Goal: Task Accomplishment & Management: Complete application form

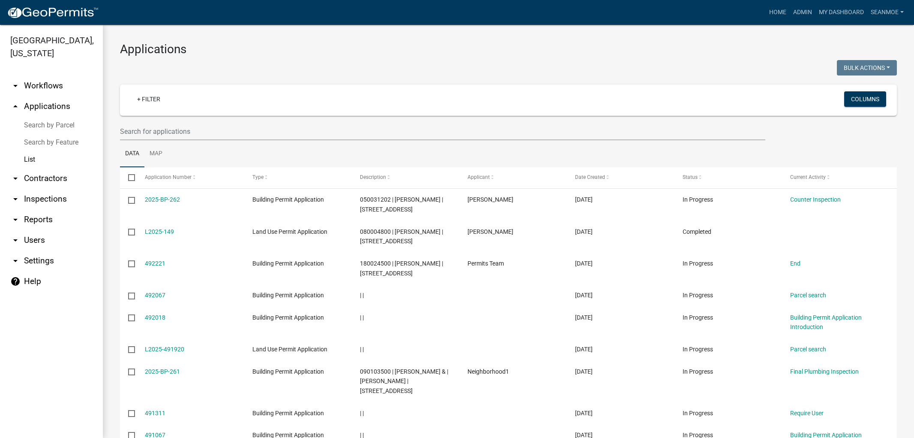
select select "1: 25"
click at [47, 9] on img at bounding box center [53, 12] width 92 height 13
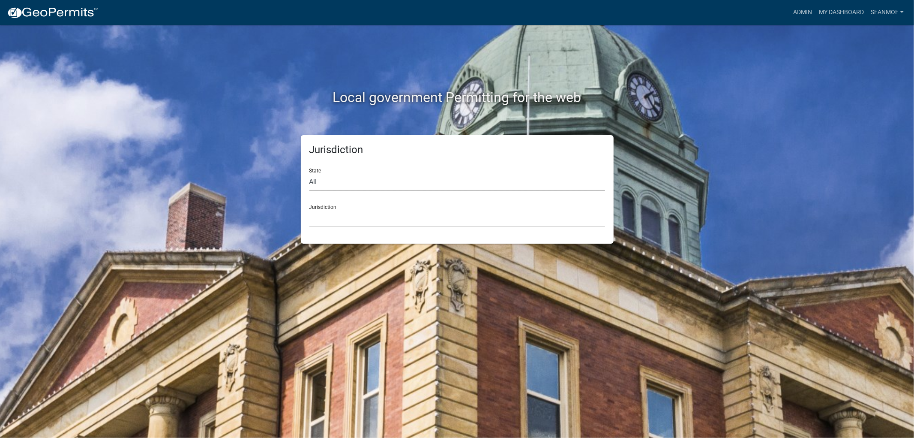
click at [370, 183] on select "All [US_STATE] [US_STATE] [US_STATE] [US_STATE] [US_STATE] [US_STATE] [US_STATE…" at bounding box center [458, 182] width 296 height 18
select select "[US_STATE]"
click at [310, 173] on select "All [US_STATE] [US_STATE] [US_STATE] [US_STATE] [US_STATE] [US_STATE] [US_STATE…" at bounding box center [458, 182] width 296 height 18
click at [361, 223] on select "[GEOGRAPHIC_DATA], [US_STATE] [GEOGRAPHIC_DATA], [US_STATE] [GEOGRAPHIC_DATA], …" at bounding box center [458, 219] width 296 height 18
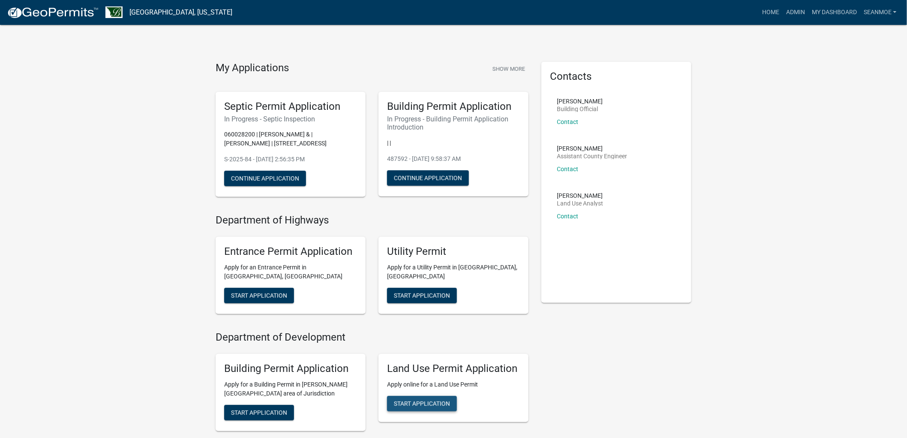
click at [419, 402] on span "Start Application" at bounding box center [422, 403] width 56 height 7
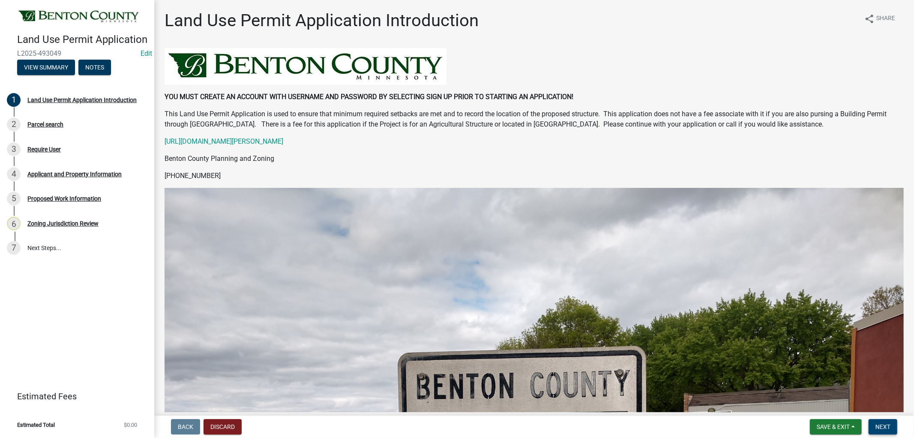
click at [890, 421] on button "Next" at bounding box center [883, 426] width 29 height 15
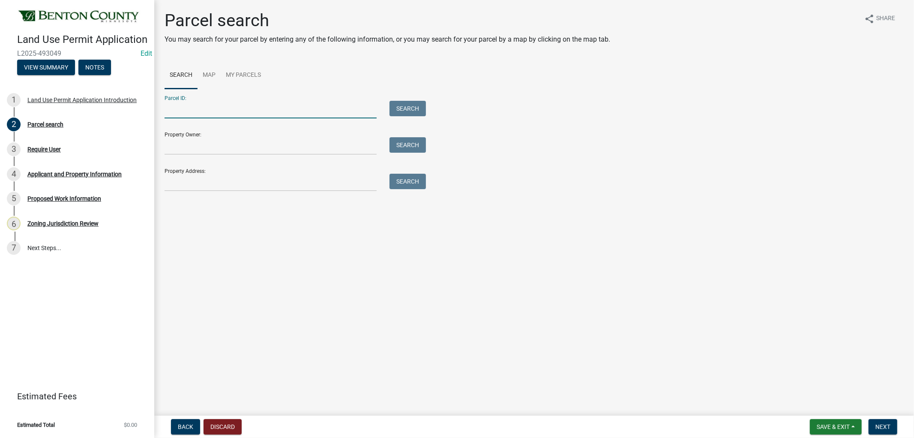
click at [196, 106] on input "Parcel ID:" at bounding box center [271, 110] width 212 height 18
paste input "040004100"
type input "040004100"
click at [400, 106] on button "Search" at bounding box center [408, 108] width 36 height 15
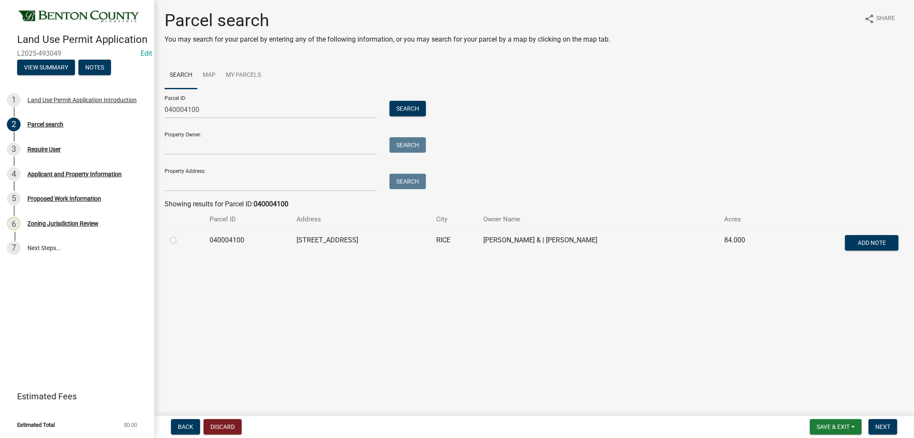
click at [180, 235] on label at bounding box center [180, 235] width 0 height 0
click at [180, 239] on input "radio" at bounding box center [183, 238] width 6 height 6
radio input "true"
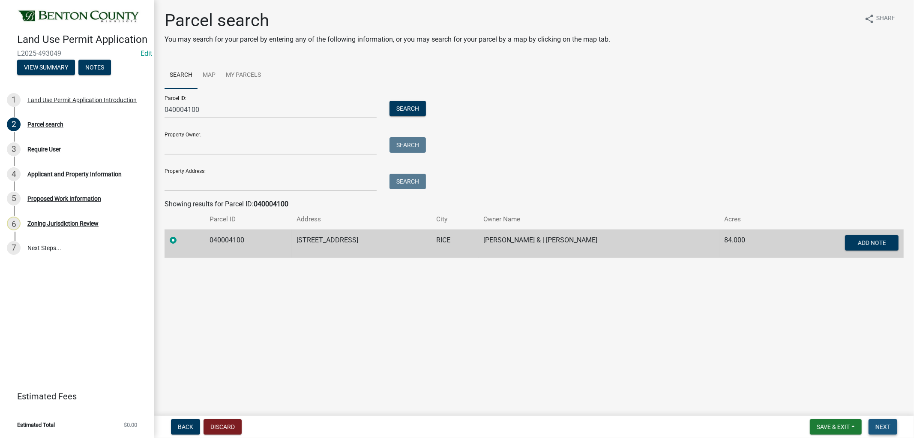
click at [890, 421] on button "Next" at bounding box center [883, 426] width 29 height 15
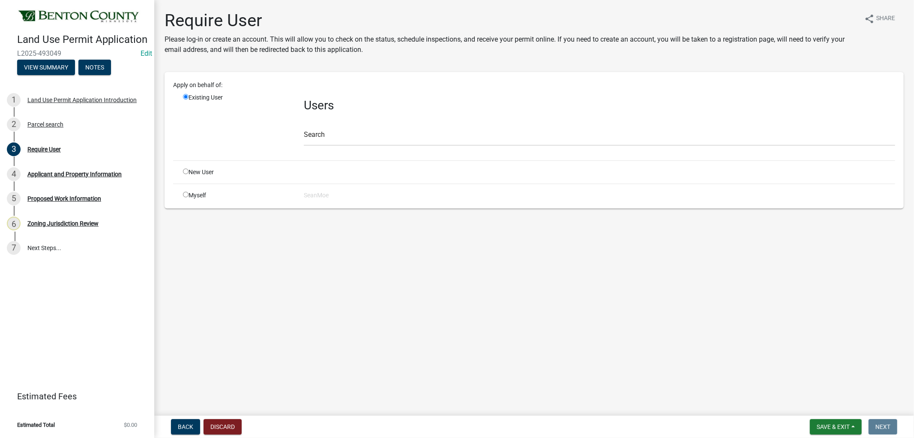
click at [183, 193] on input "radio" at bounding box center [186, 195] width 6 height 6
radio input "true"
radio input "false"
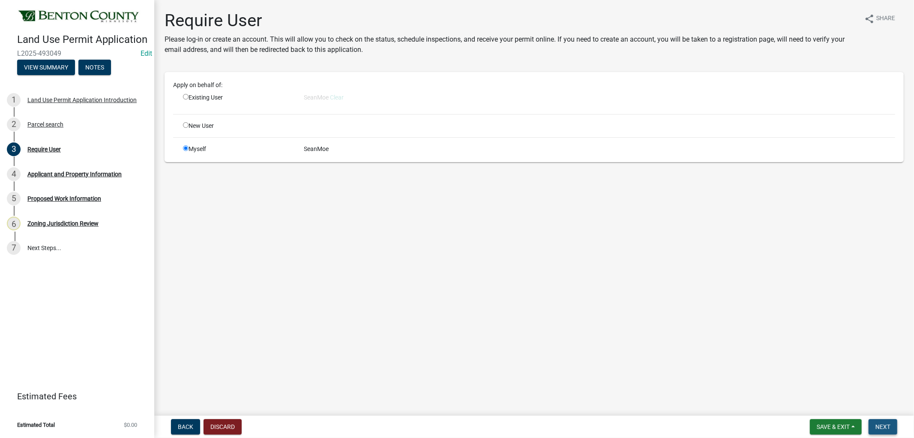
click at [888, 420] on button "Next" at bounding box center [883, 426] width 29 height 15
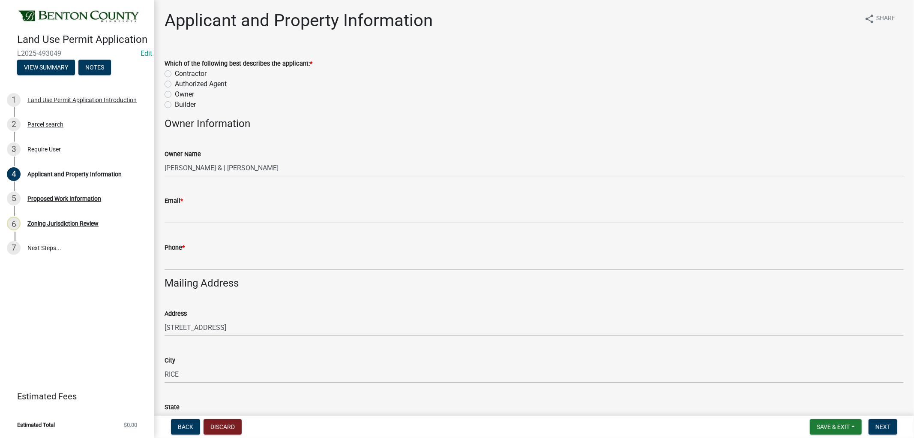
click at [175, 84] on label "Authorized Agent" at bounding box center [201, 84] width 52 height 10
click at [175, 84] on input "Authorized Agent" at bounding box center [178, 82] width 6 height 6
radio input "true"
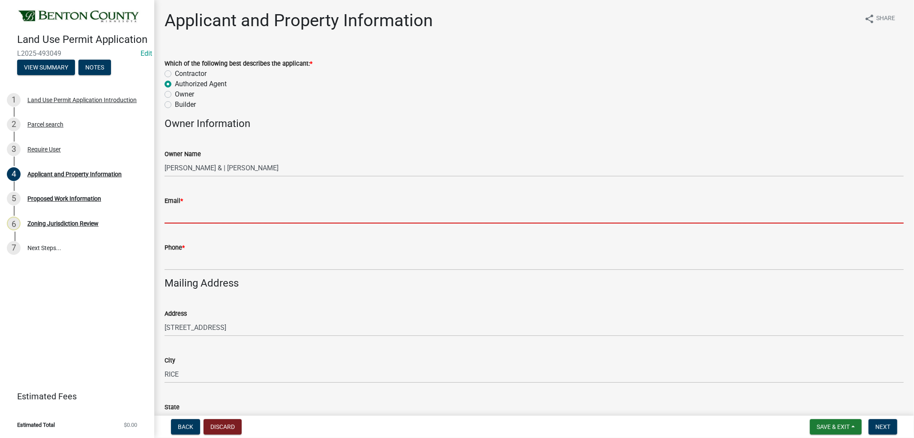
click at [186, 213] on input "Email *" at bounding box center [535, 215] width 740 height 18
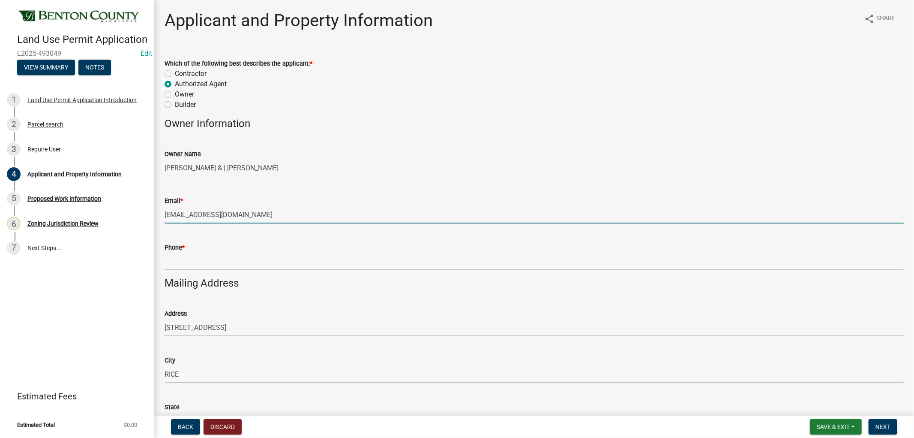
type input "[EMAIL_ADDRESS][DOMAIN_NAME]"
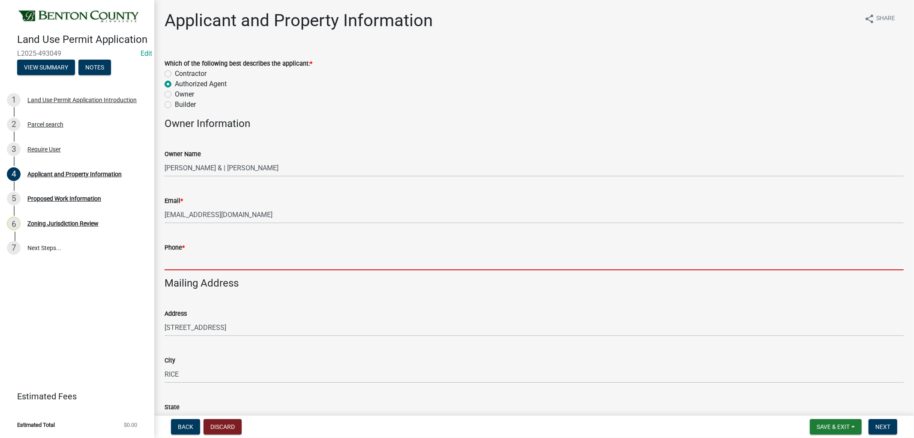
click at [213, 266] on input "Phone *" at bounding box center [535, 262] width 740 height 18
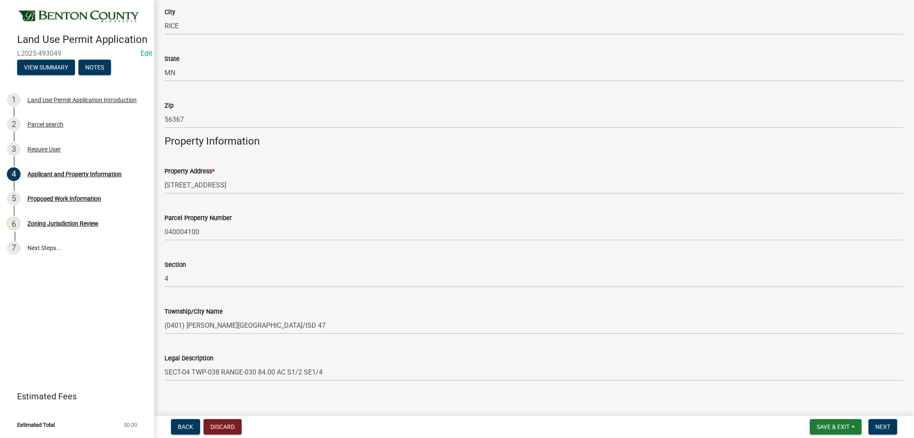
scroll to position [357, 0]
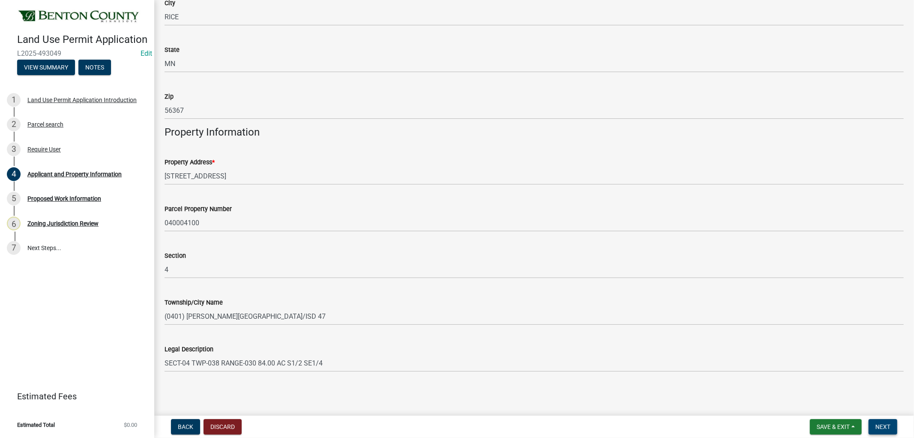
type input "[PHONE_NUMBER]"
click at [896, 429] on button "Next" at bounding box center [883, 426] width 29 height 15
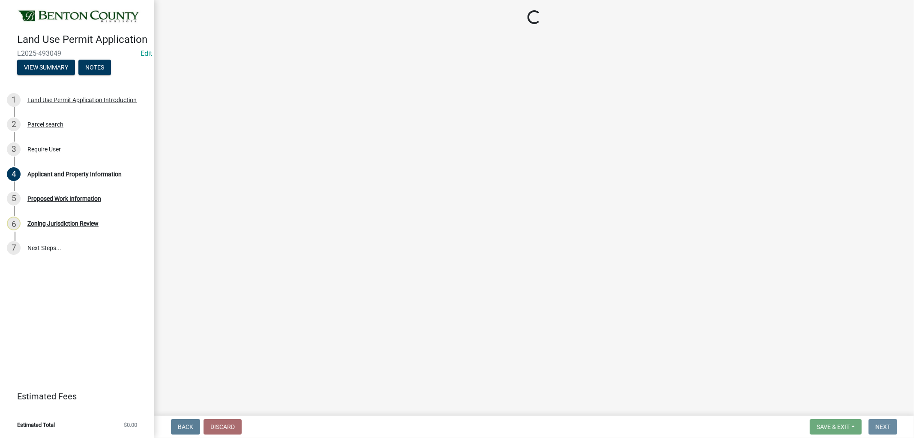
scroll to position [0, 0]
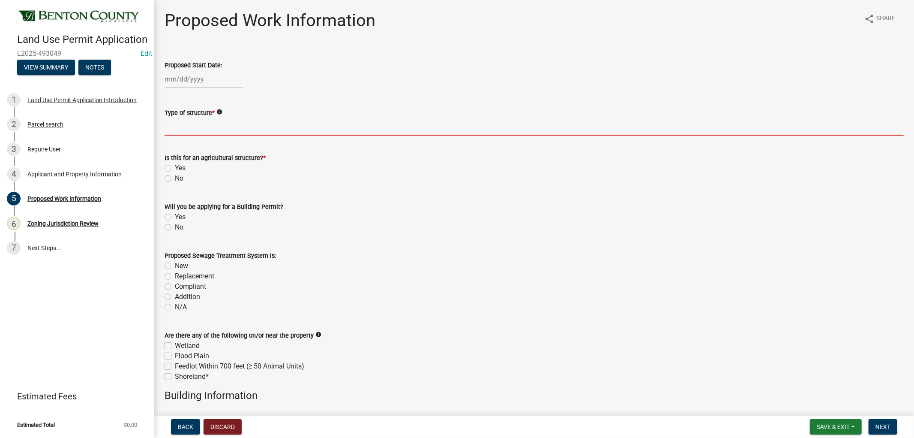
click at [186, 127] on input "Type of structure *" at bounding box center [535, 127] width 740 height 18
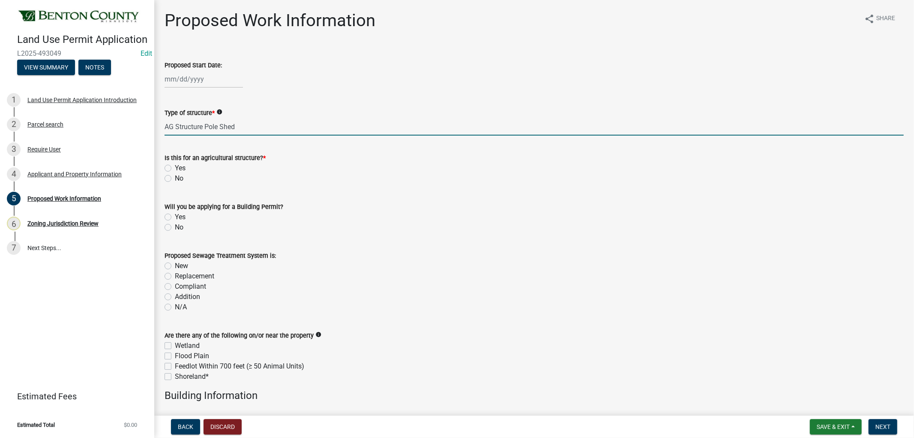
click at [205, 129] on input "AG Structure Pole Shed" at bounding box center [535, 127] width 740 height 18
type input "AG Structure Machine Pole Shed"
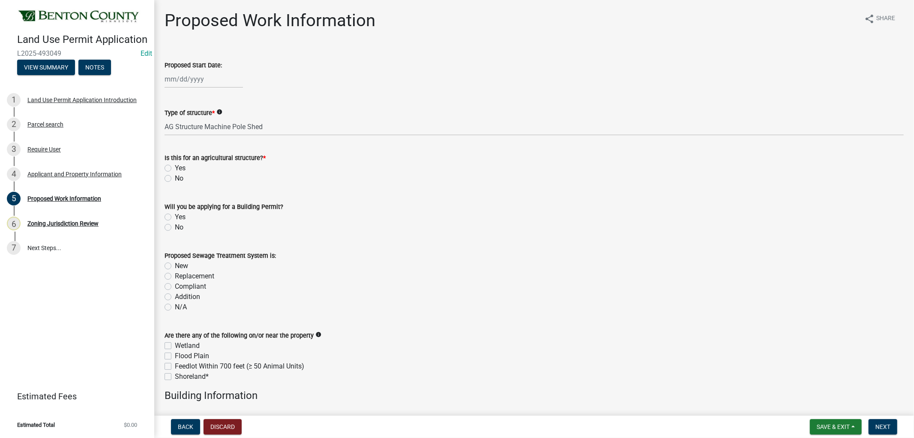
click at [175, 168] on label "Yes" at bounding box center [180, 168] width 11 height 10
click at [175, 168] on input "Yes" at bounding box center [178, 166] width 6 height 6
radio input "true"
click at [175, 227] on label "No" at bounding box center [179, 227] width 9 height 10
click at [175, 227] on input "No" at bounding box center [178, 225] width 6 height 6
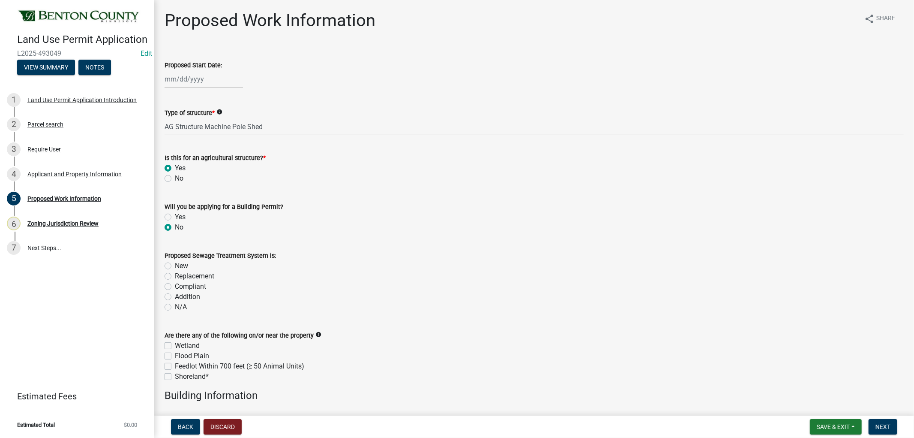
radio input "true"
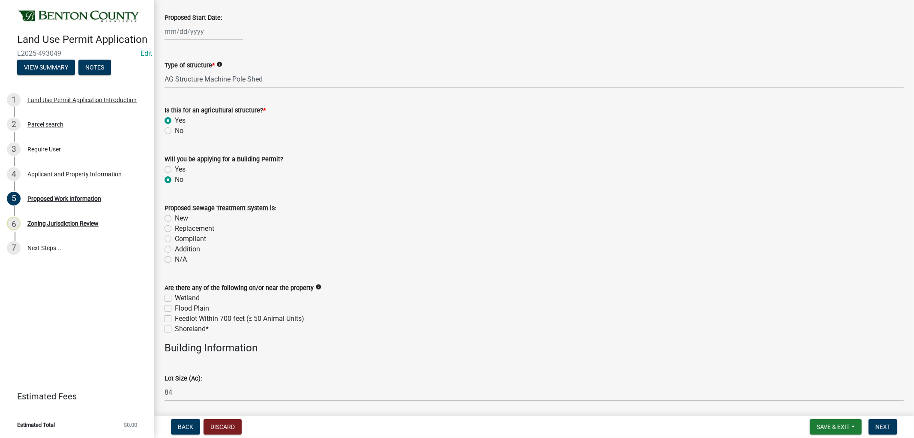
click at [175, 259] on label "N/A" at bounding box center [181, 259] width 12 height 10
click at [175, 259] on input "N/A" at bounding box center [178, 257] width 6 height 6
radio input "true"
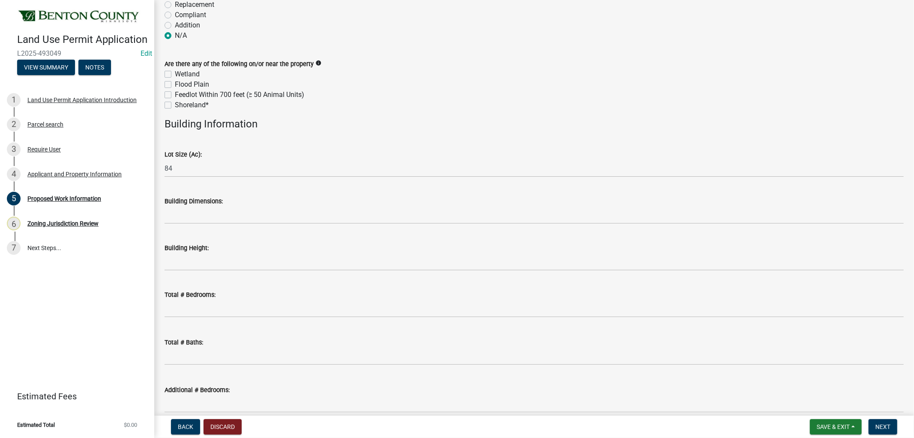
scroll to position [333, 0]
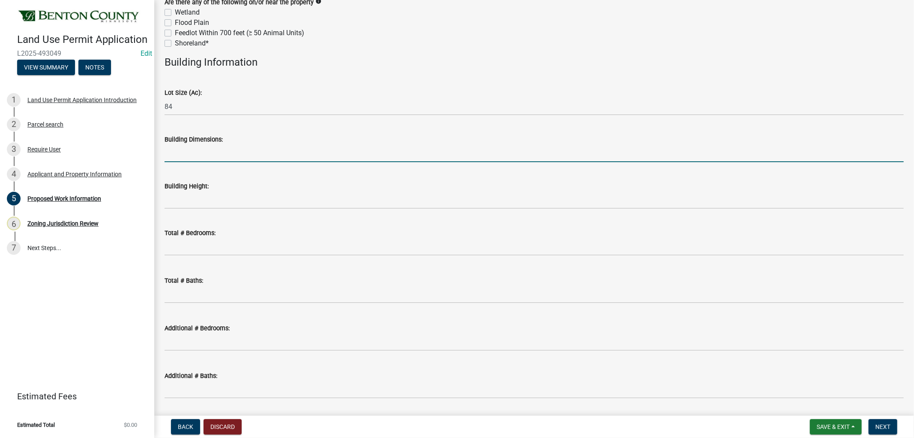
click at [193, 156] on input "Building Dimensions:" at bounding box center [535, 153] width 740 height 18
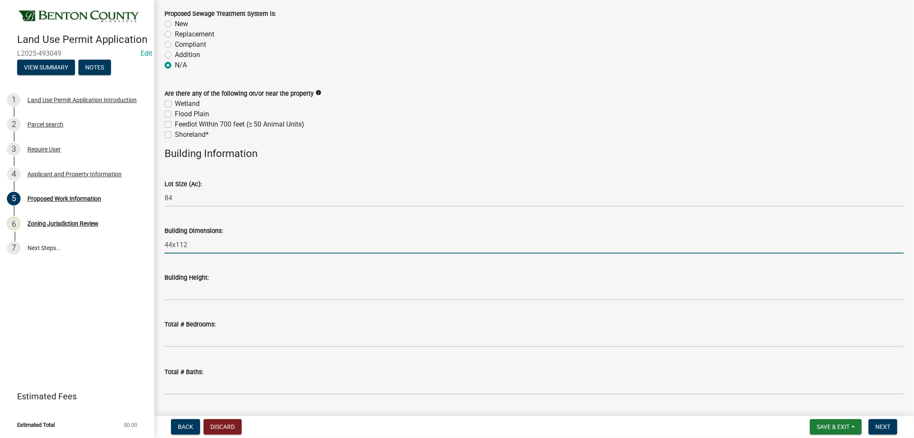
scroll to position [238, 0]
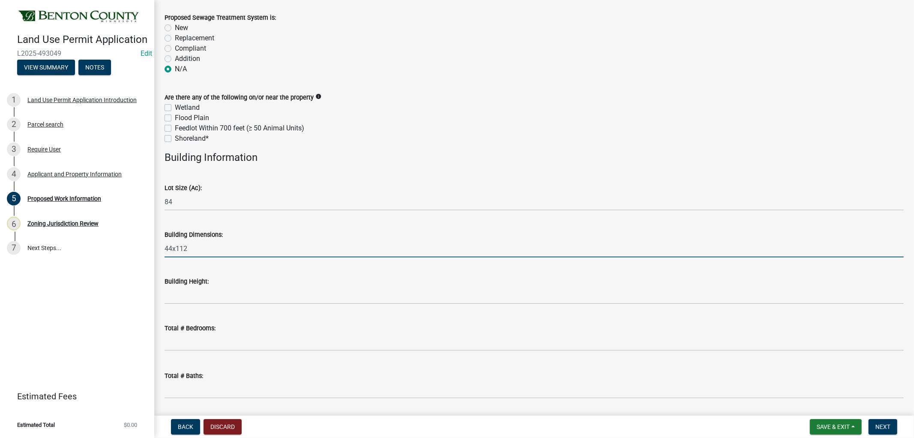
type input "44x112"
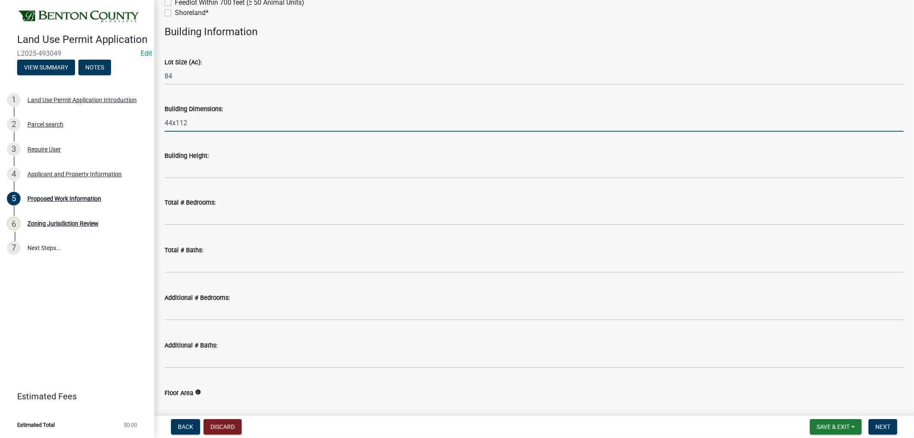
scroll to position [381, 0]
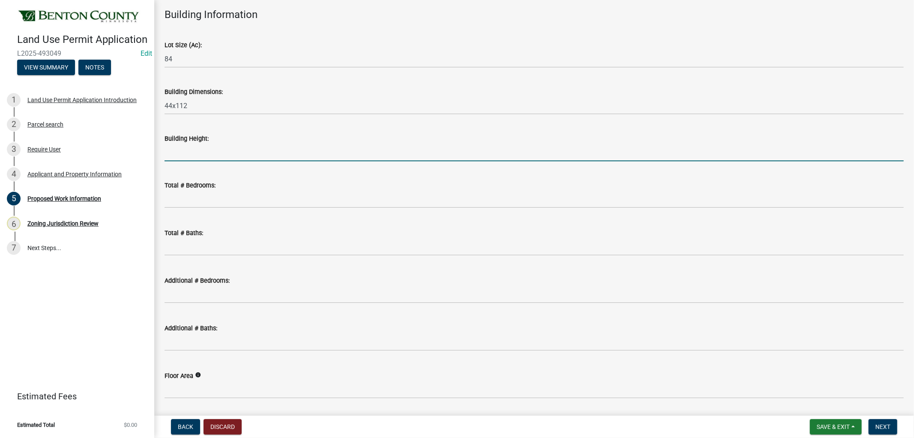
click at [187, 156] on input "Building Height:" at bounding box center [535, 153] width 740 height 18
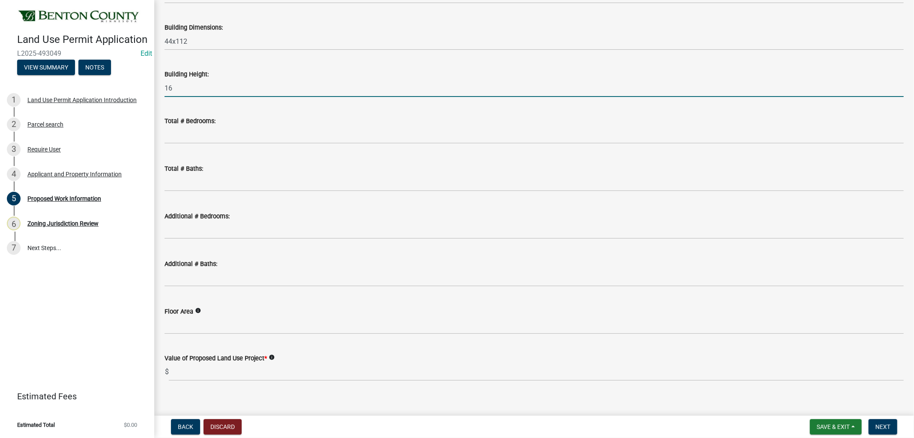
scroll to position [454, 0]
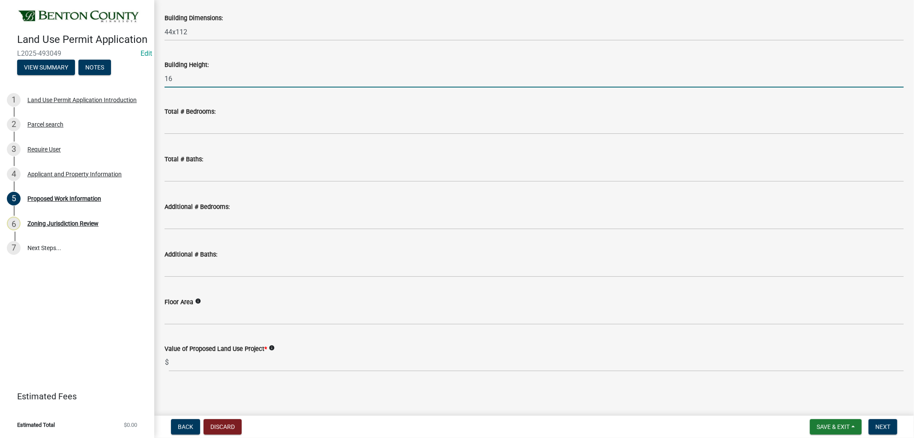
type input "16"
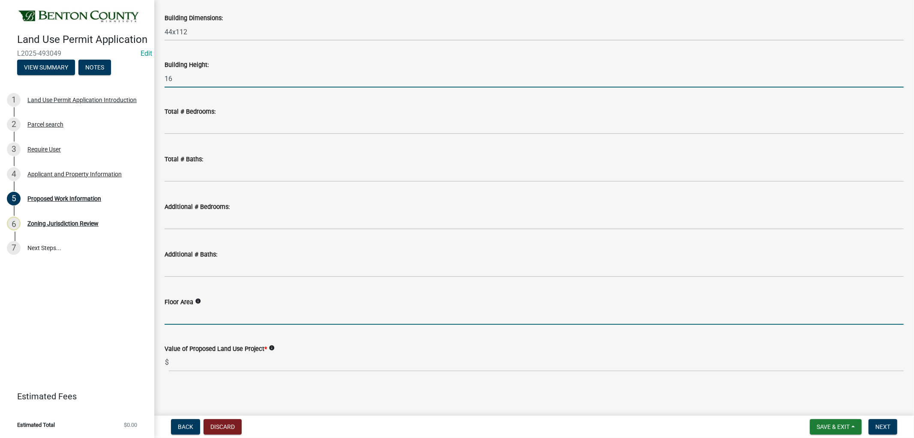
click at [198, 314] on input "Floor Area" at bounding box center [535, 316] width 740 height 18
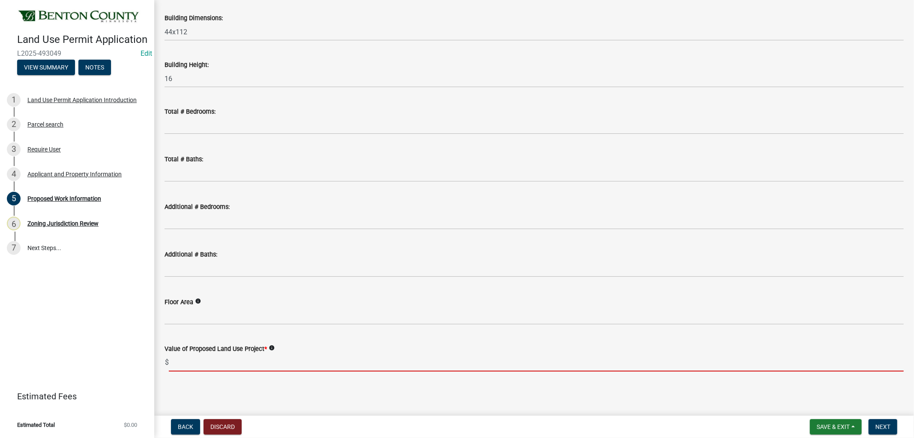
click at [194, 359] on input "text" at bounding box center [536, 363] width 735 height 18
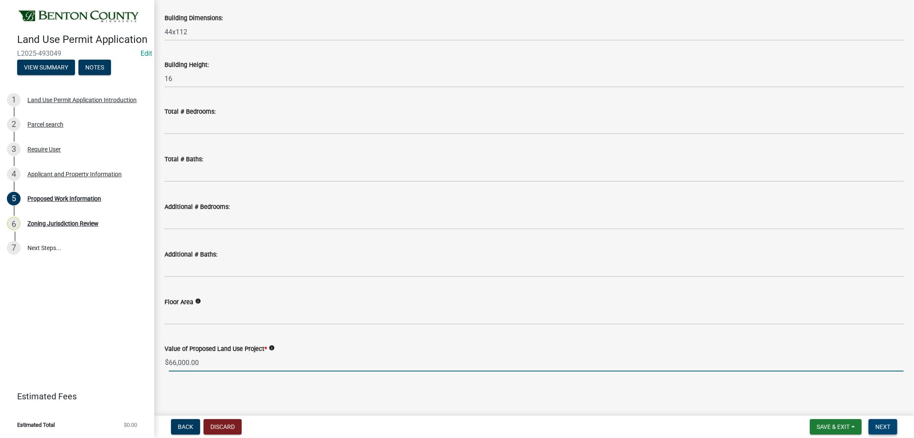
type input "66000"
click at [889, 423] on span "Next" at bounding box center [883, 426] width 15 height 7
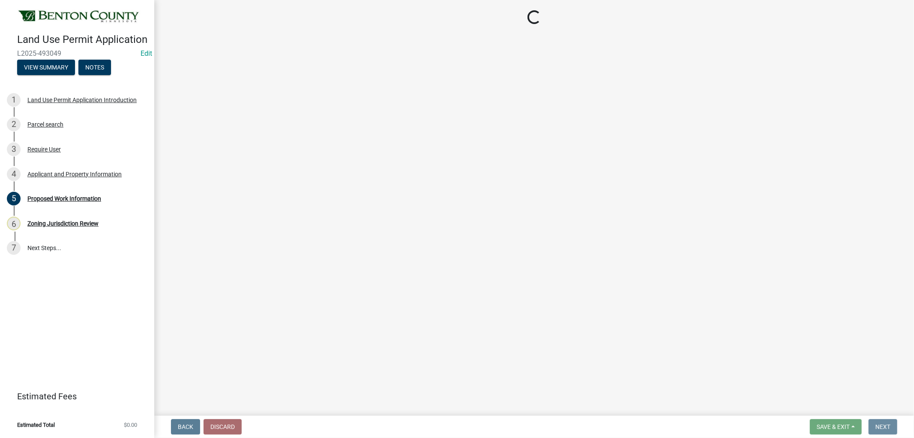
scroll to position [0, 0]
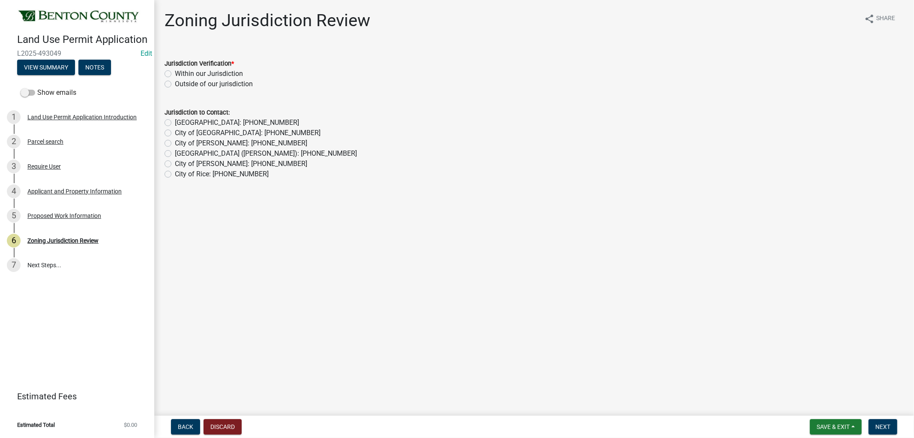
click at [175, 74] on label "Within our Jurisdiction" at bounding box center [209, 74] width 68 height 10
click at [175, 74] on input "Within our Jurisdiction" at bounding box center [178, 72] width 6 height 6
radio input "true"
click at [887, 423] on span "Next" at bounding box center [883, 426] width 15 height 7
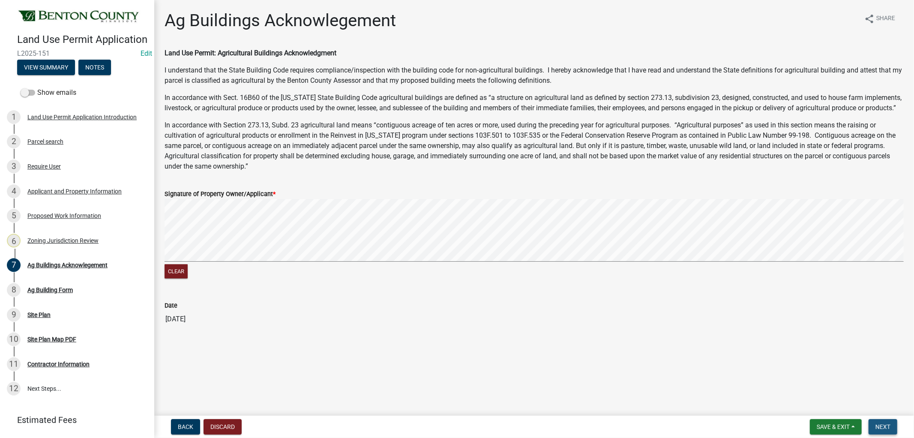
click at [885, 424] on span "Next" at bounding box center [883, 426] width 15 height 7
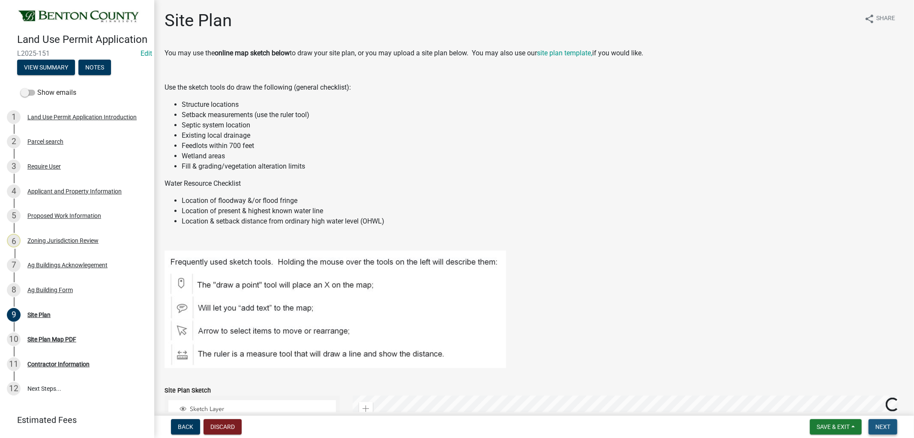
click at [880, 421] on button "Next" at bounding box center [883, 426] width 29 height 15
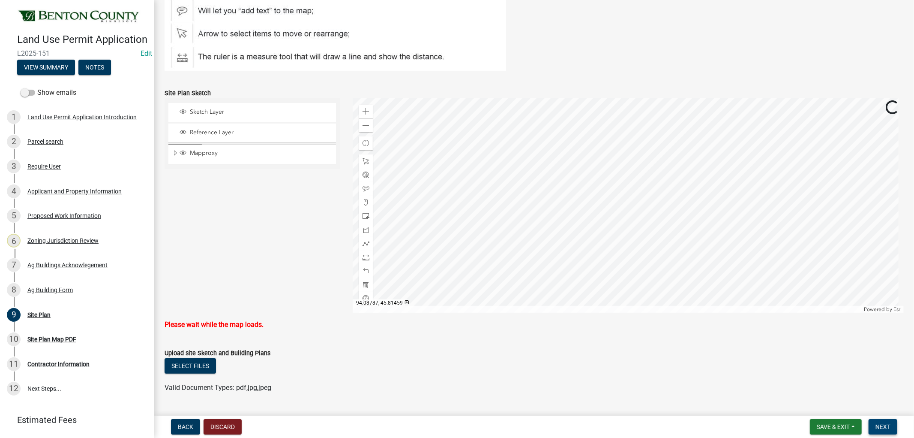
scroll to position [381, 0]
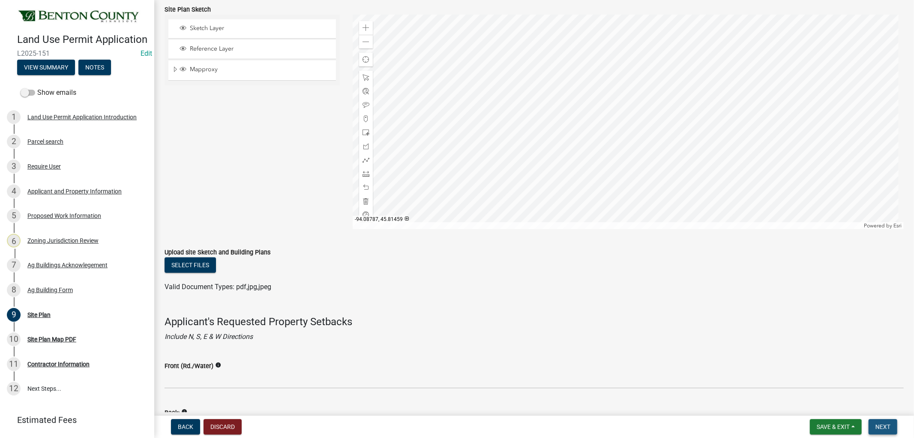
click at [879, 425] on span "Next" at bounding box center [883, 426] width 15 height 7
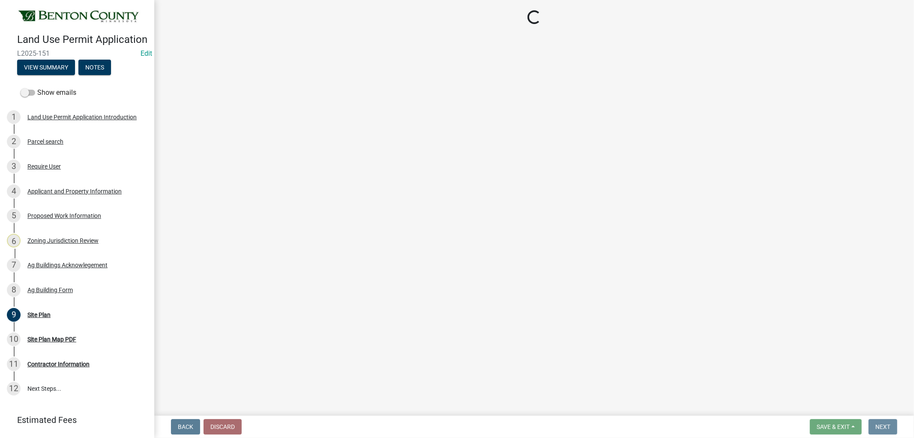
scroll to position [0, 0]
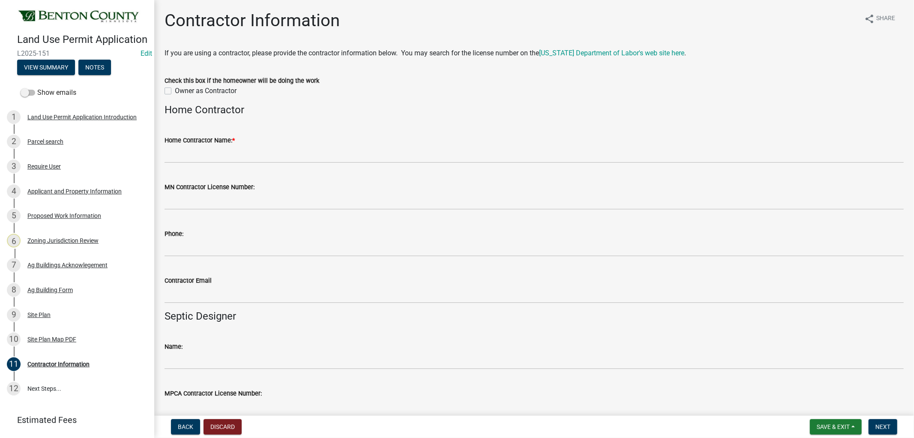
click at [175, 91] on label "Owner as Contractor" at bounding box center [206, 91] width 62 height 10
click at [175, 91] on input "Owner as Contractor" at bounding box center [178, 89] width 6 height 6
checkbox input "true"
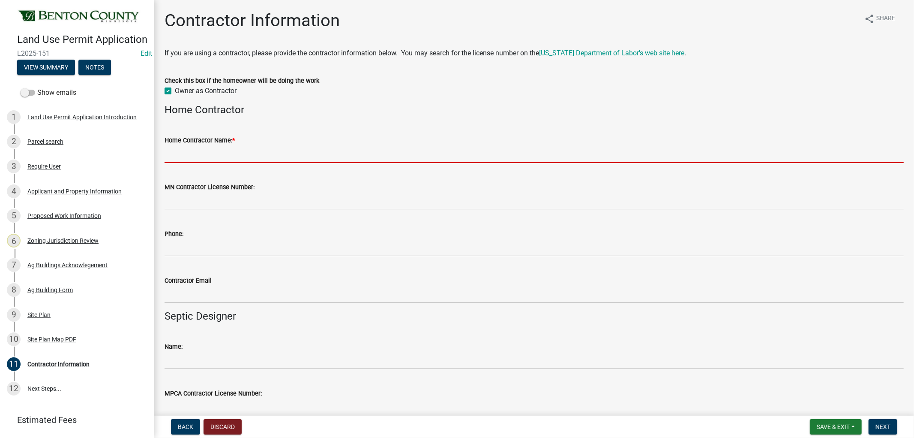
click at [194, 156] on input "Home Contractor Name: *" at bounding box center [535, 154] width 740 height 18
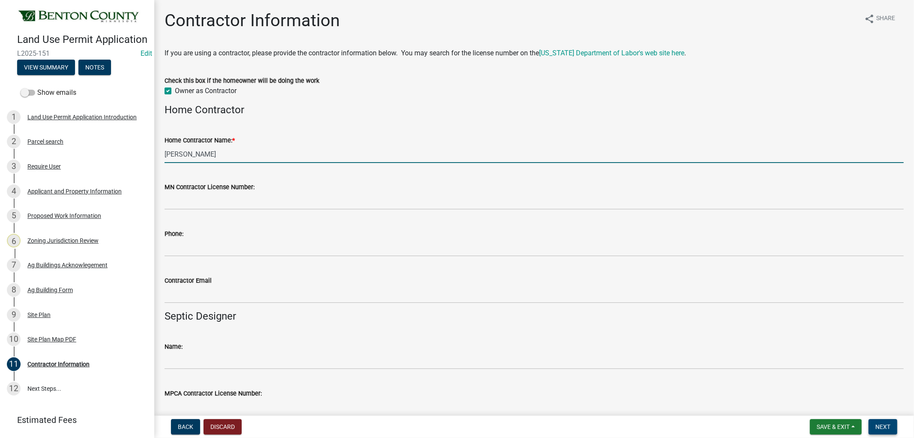
type input "[PERSON_NAME]"
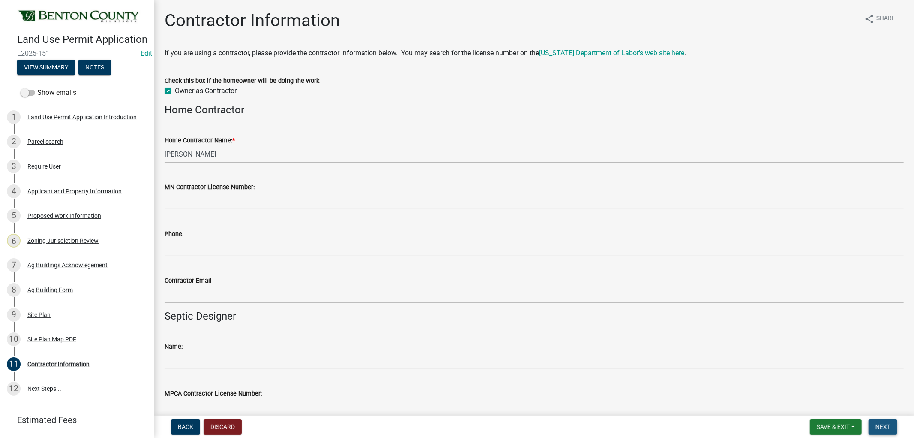
click at [889, 427] on span "Next" at bounding box center [883, 426] width 15 height 7
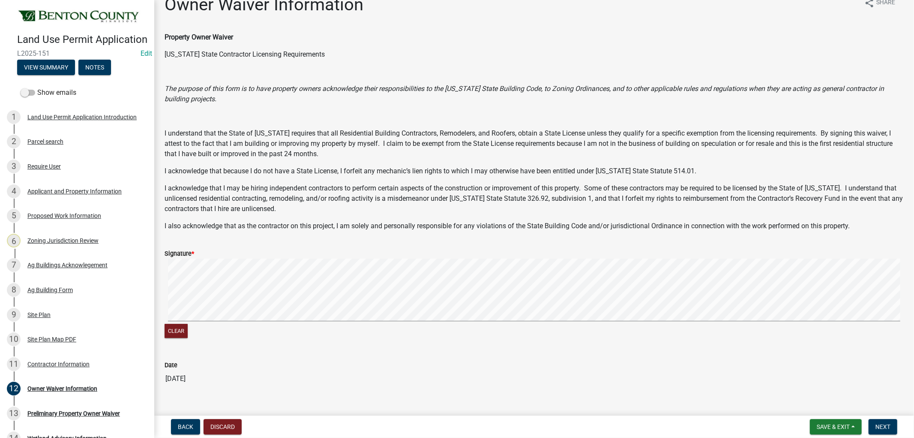
scroll to position [31, 0]
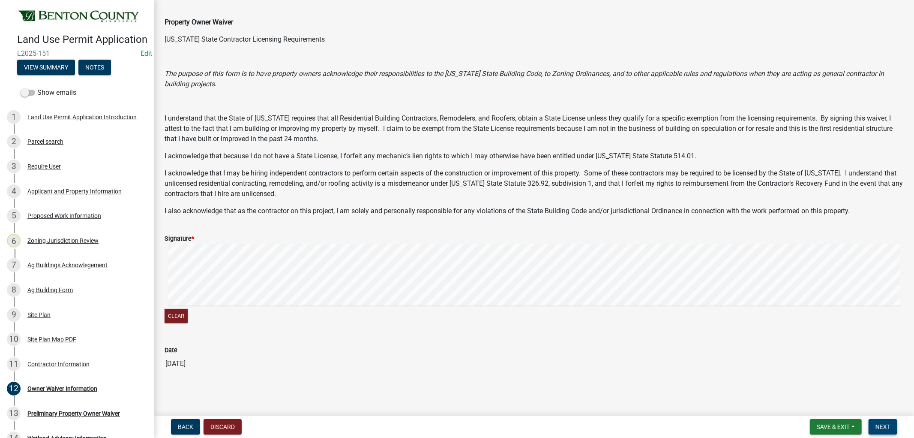
click at [881, 423] on span "Next" at bounding box center [883, 426] width 15 height 7
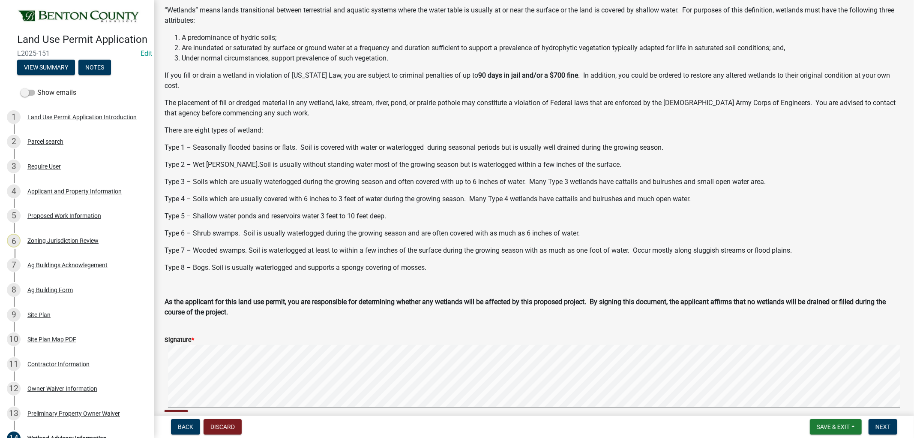
scroll to position [178, 0]
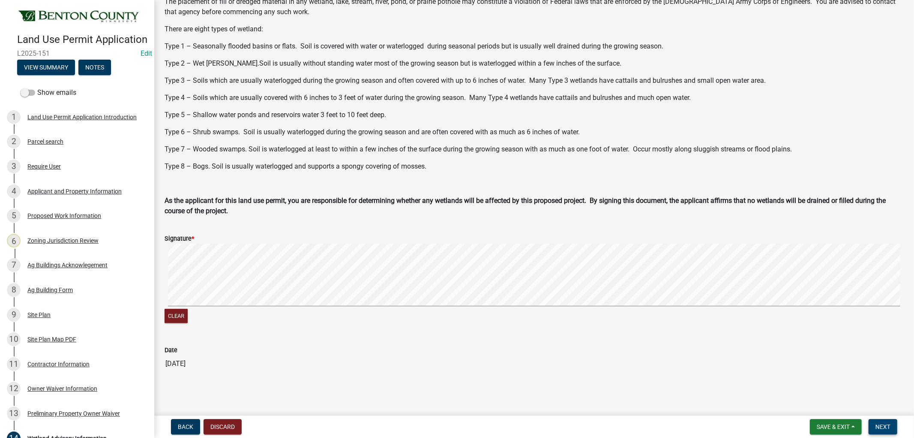
click at [886, 423] on span "Next" at bounding box center [883, 426] width 15 height 7
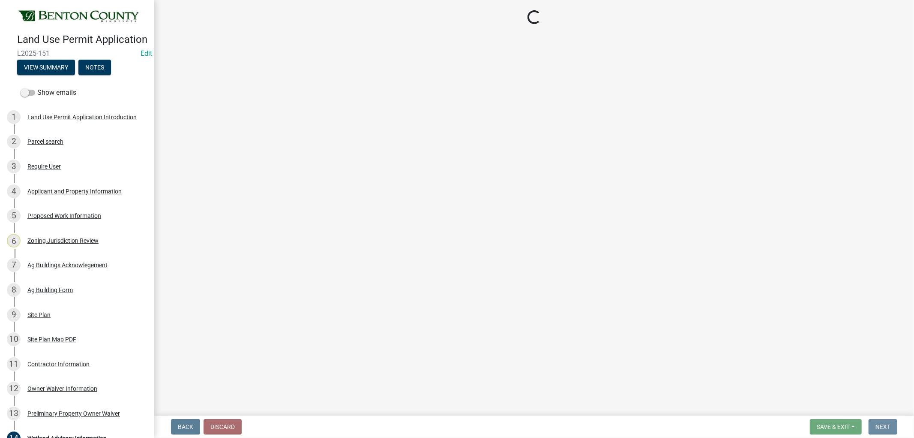
scroll to position [0, 0]
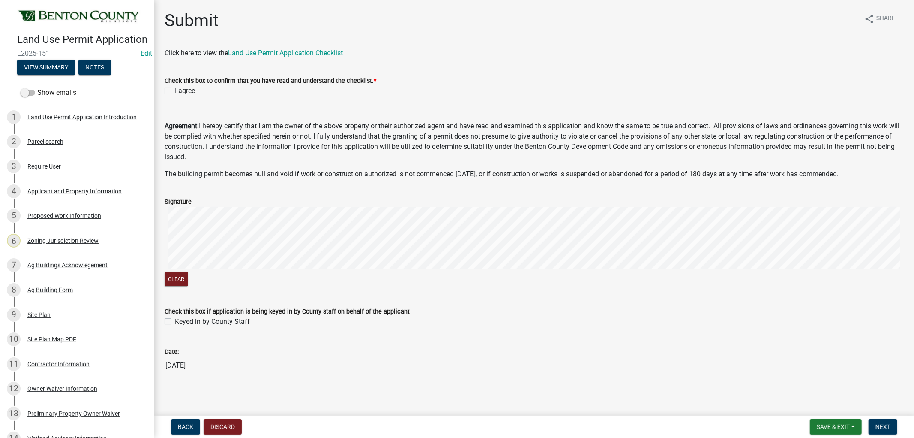
click at [175, 90] on label "I agree" at bounding box center [185, 91] width 20 height 10
click at [175, 90] on input "I agree" at bounding box center [178, 89] width 6 height 6
checkbox input "true"
click at [175, 321] on label "Keyed in by County Staff" at bounding box center [212, 321] width 75 height 10
click at [175, 321] on input "Keyed in by County Staff" at bounding box center [178, 319] width 6 height 6
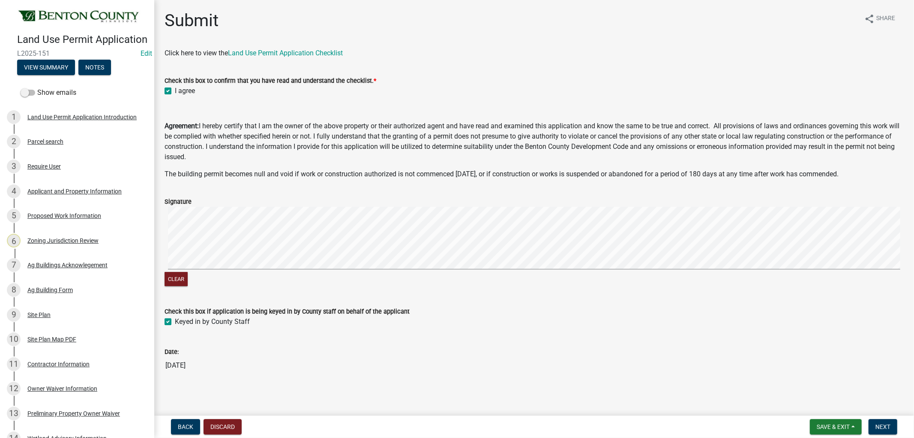
checkbox input "true"
click at [887, 421] on button "Next" at bounding box center [883, 426] width 29 height 15
